Goal: Task Accomplishment & Management: Manage account settings

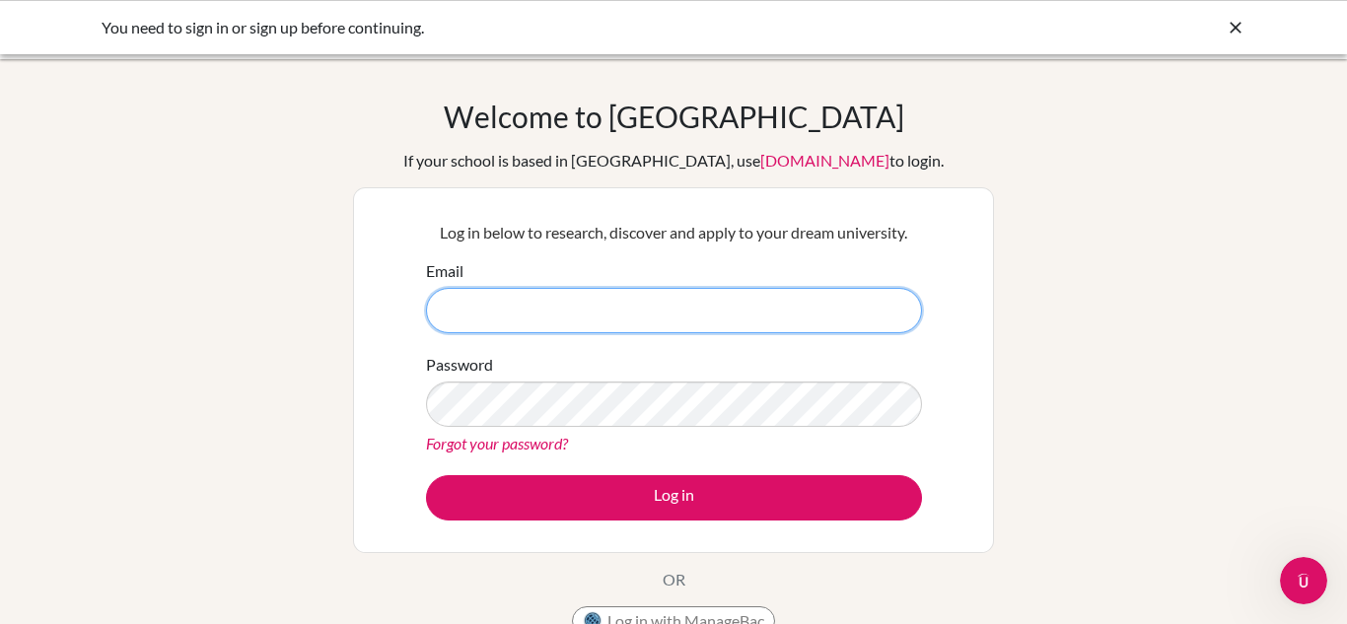
click at [699, 311] on input "Email" at bounding box center [674, 310] width 496 height 45
type input "[EMAIL_ADDRESS][DOMAIN_NAME]"
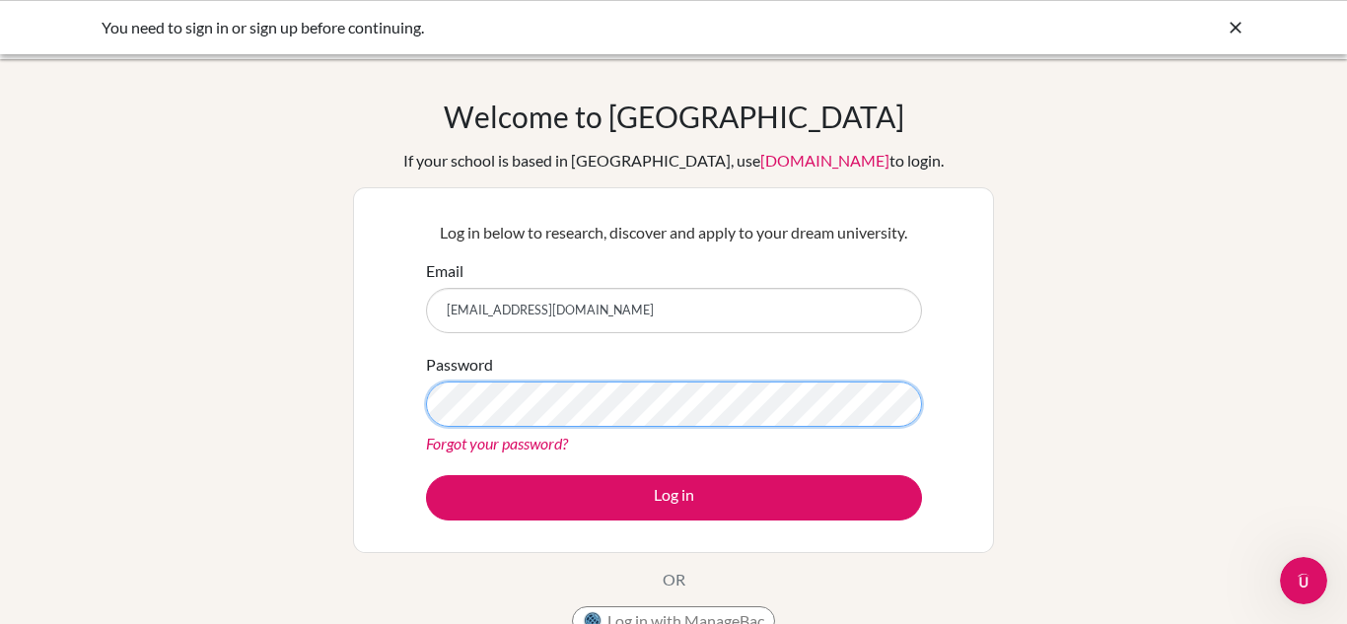
click at [426, 475] on button "Log in" at bounding box center [674, 497] width 496 height 45
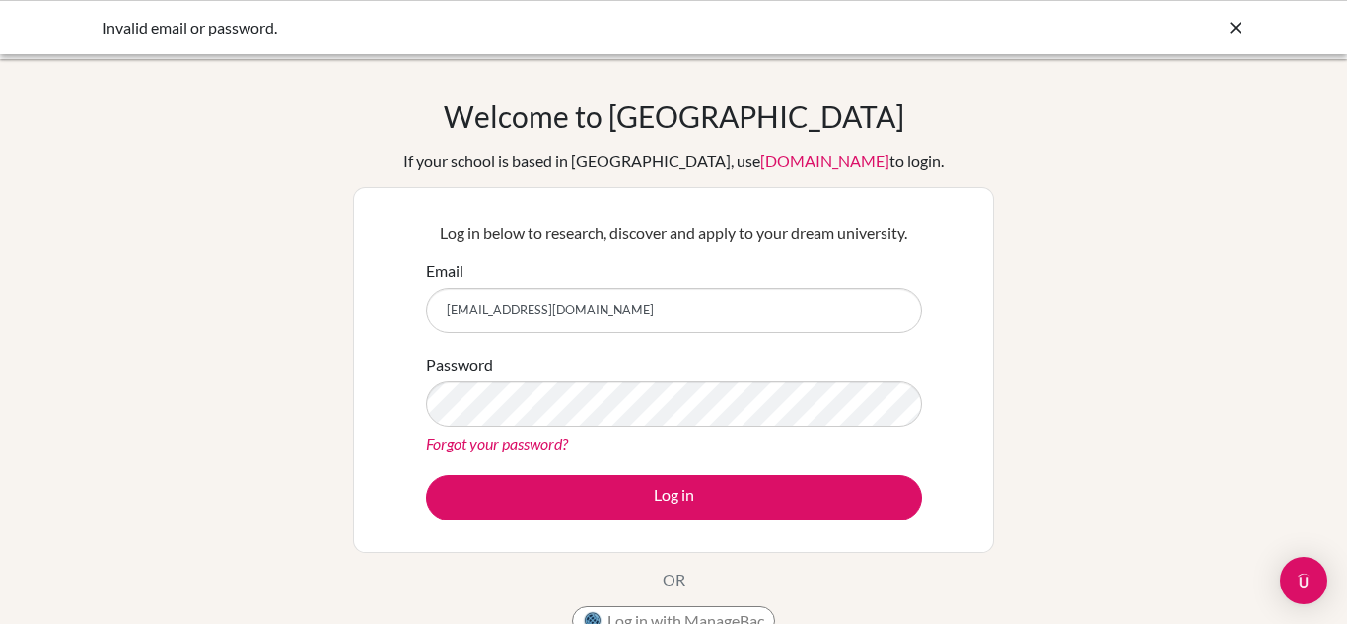
click at [744, 296] on input "[EMAIL_ADDRESS][DOMAIN_NAME]" at bounding box center [674, 310] width 496 height 45
